Goal: Find specific page/section: Find specific page/section

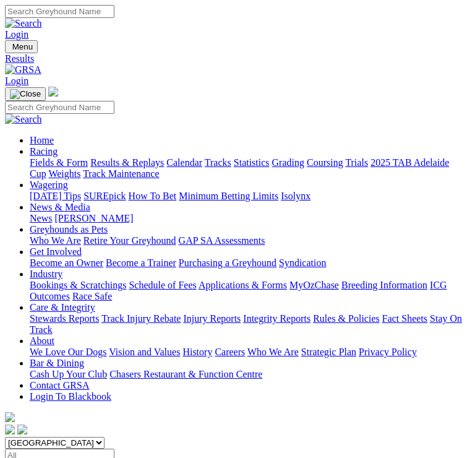
click at [88, 165] on link "Fields & Form" at bounding box center [59, 162] width 58 height 11
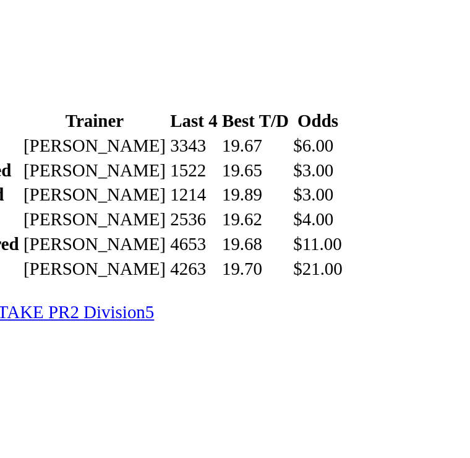
scroll to position [1718, 0]
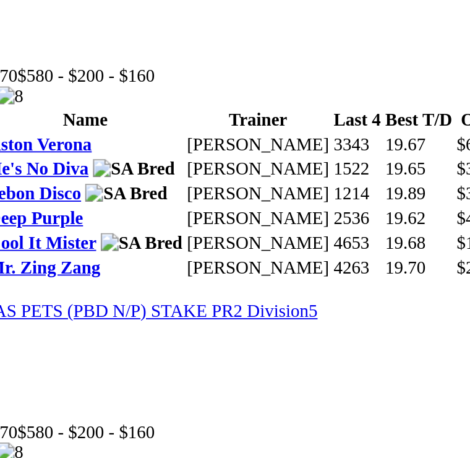
click at [114, 361] on link "GREYHOUNDS AS PETS (PBD N/P) STAKE PR2 Division5" at bounding box center [129, 366] width 249 height 11
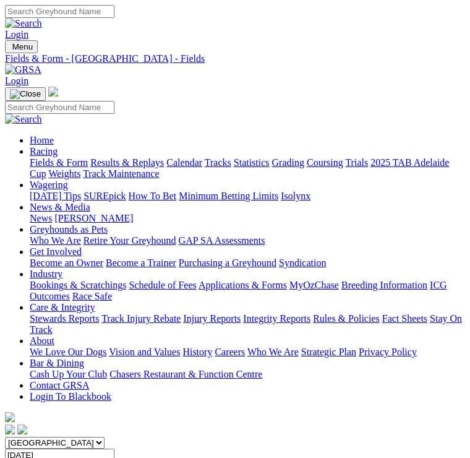
scroll to position [1923, 79]
